Goal: Navigation & Orientation: Go to known website

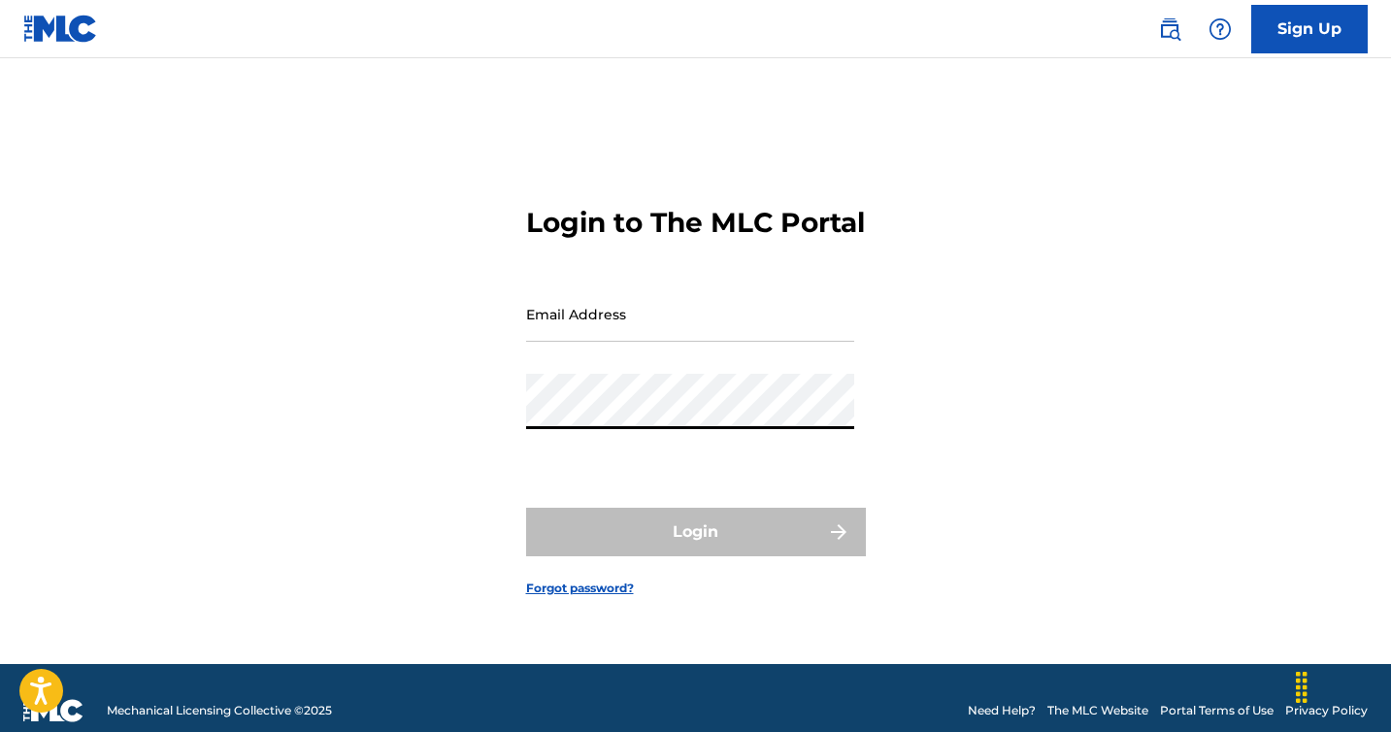
type input "[EMAIL_ADDRESS][DOMAIN_NAME]"
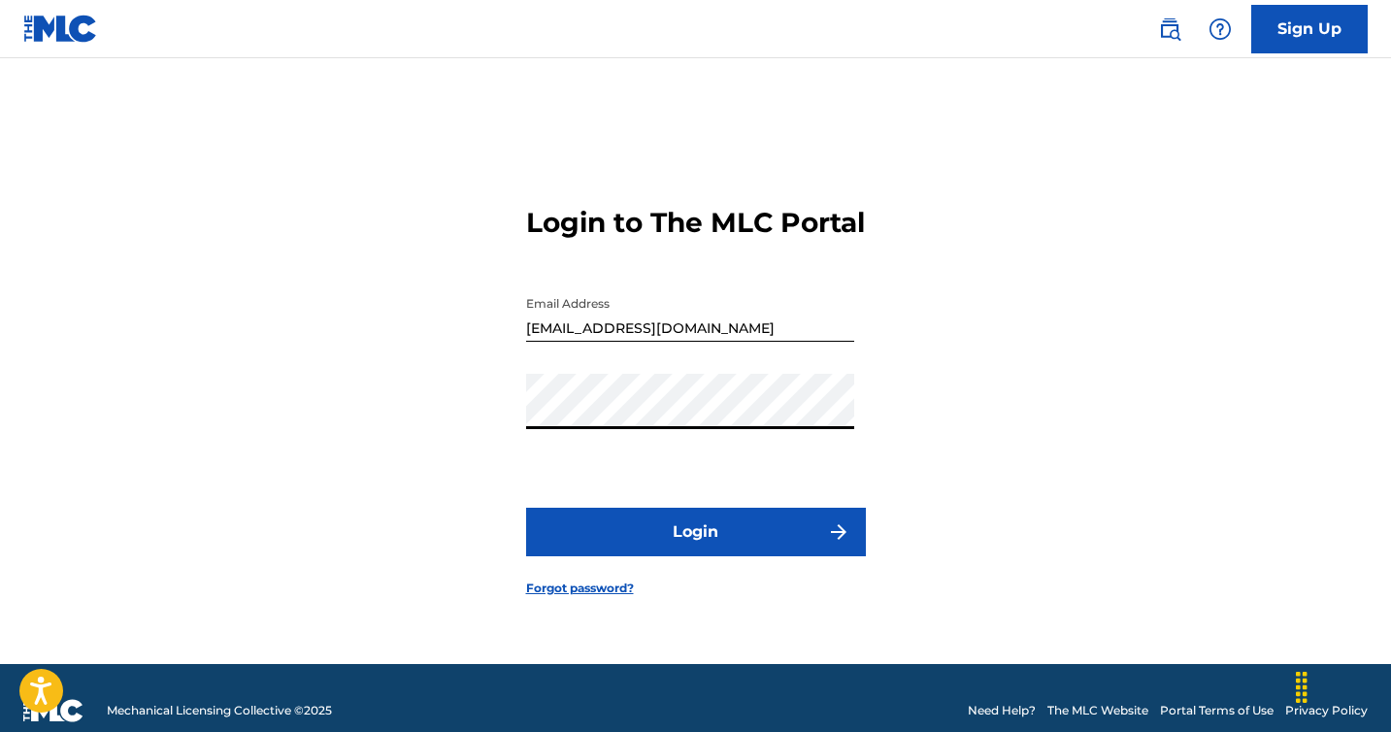
click at [701, 549] on button "Login" at bounding box center [696, 532] width 340 height 49
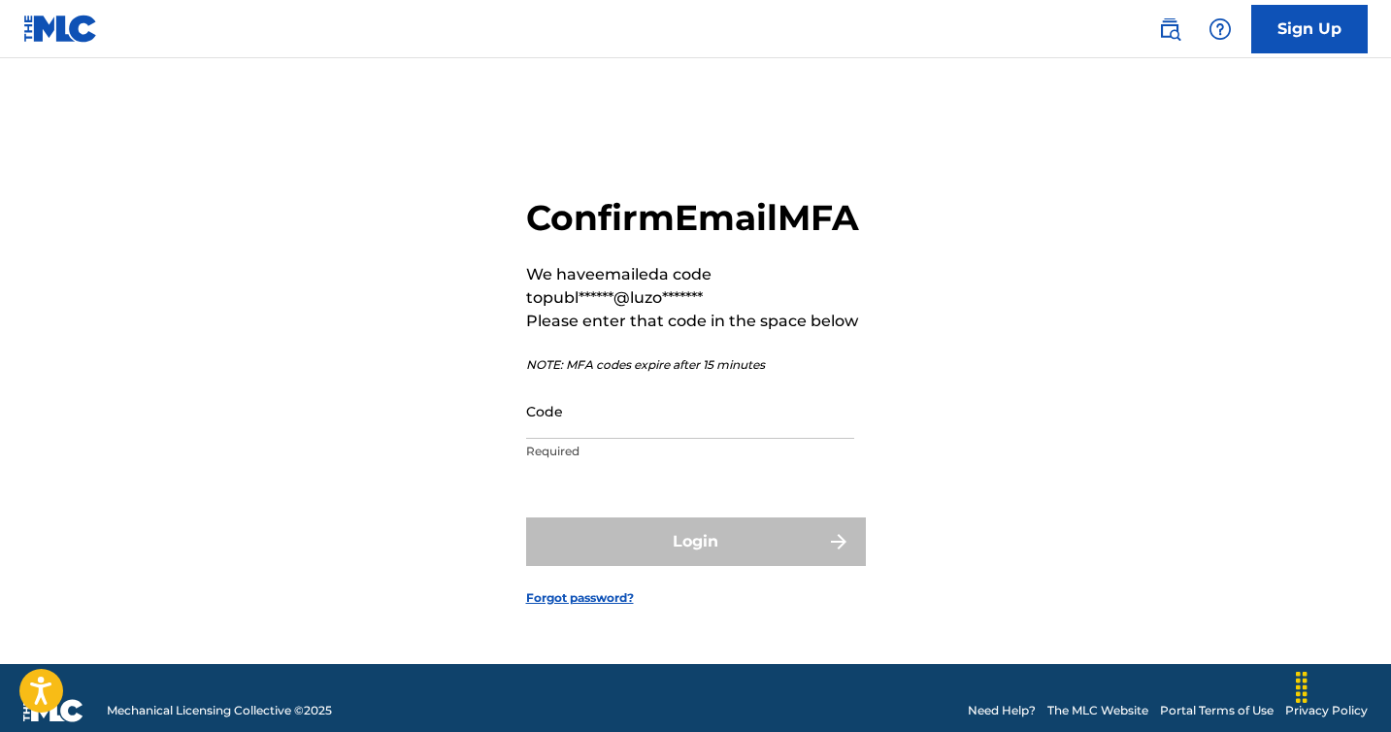
click at [575, 430] on input "Code" at bounding box center [690, 410] width 328 height 55
paste input "944344"
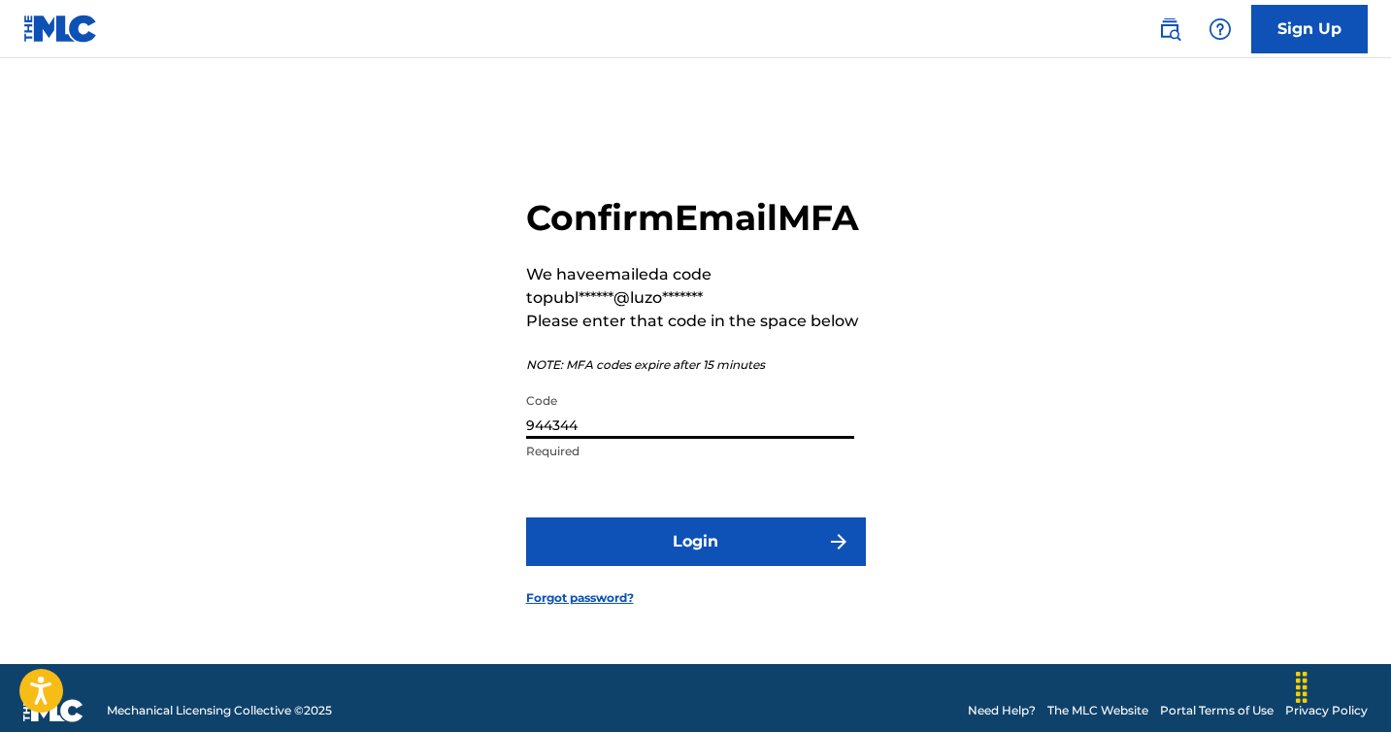
type input "944344"
click at [679, 566] on button "Login" at bounding box center [696, 541] width 340 height 49
